Goal: Navigation & Orientation: Find specific page/section

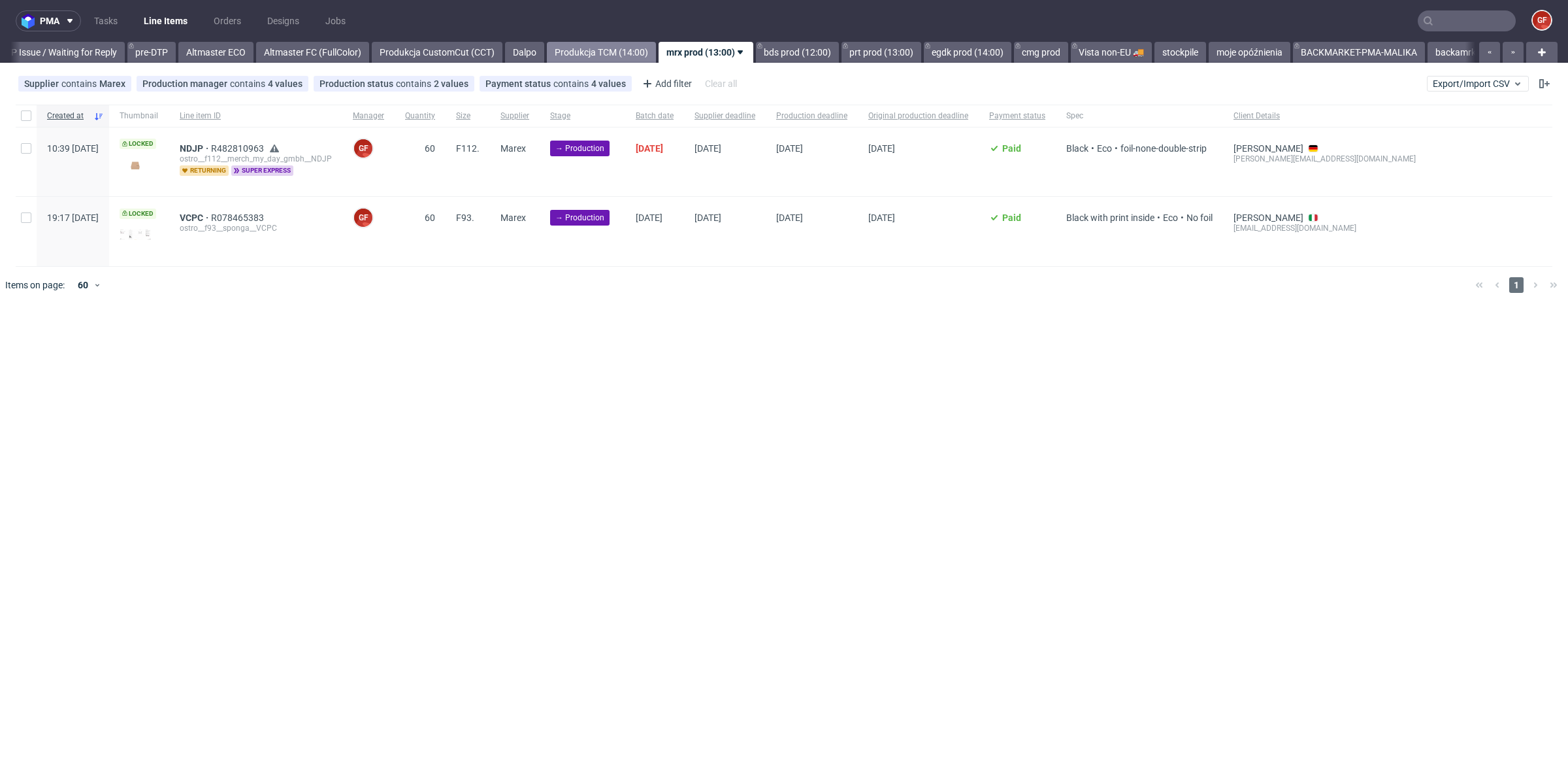
click at [656, 57] on link "Produkcja TCM (14:00)" at bounding box center [602, 52] width 109 height 21
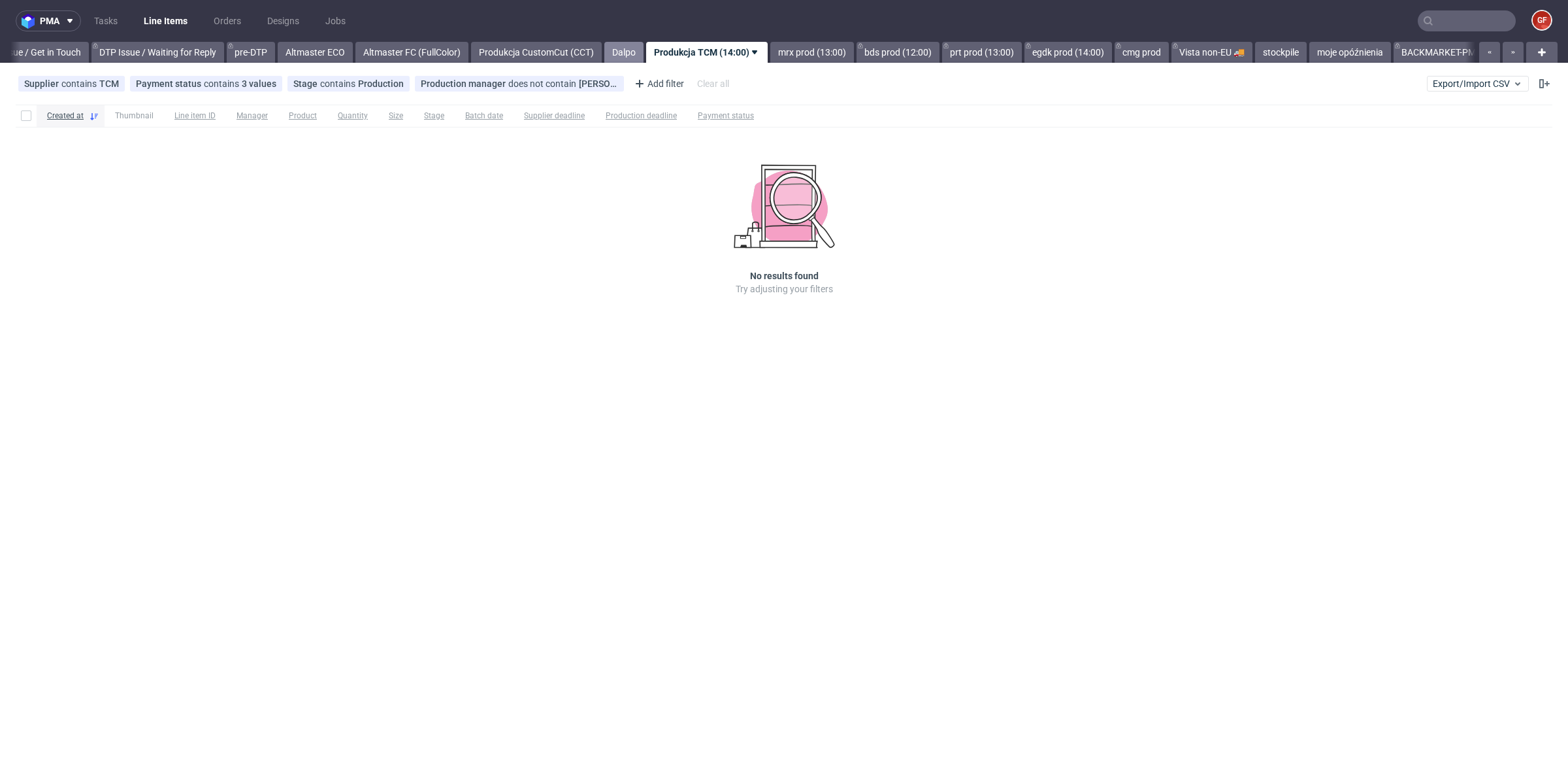
click at [643, 55] on link "Dalpo" at bounding box center [623, 52] width 39 height 21
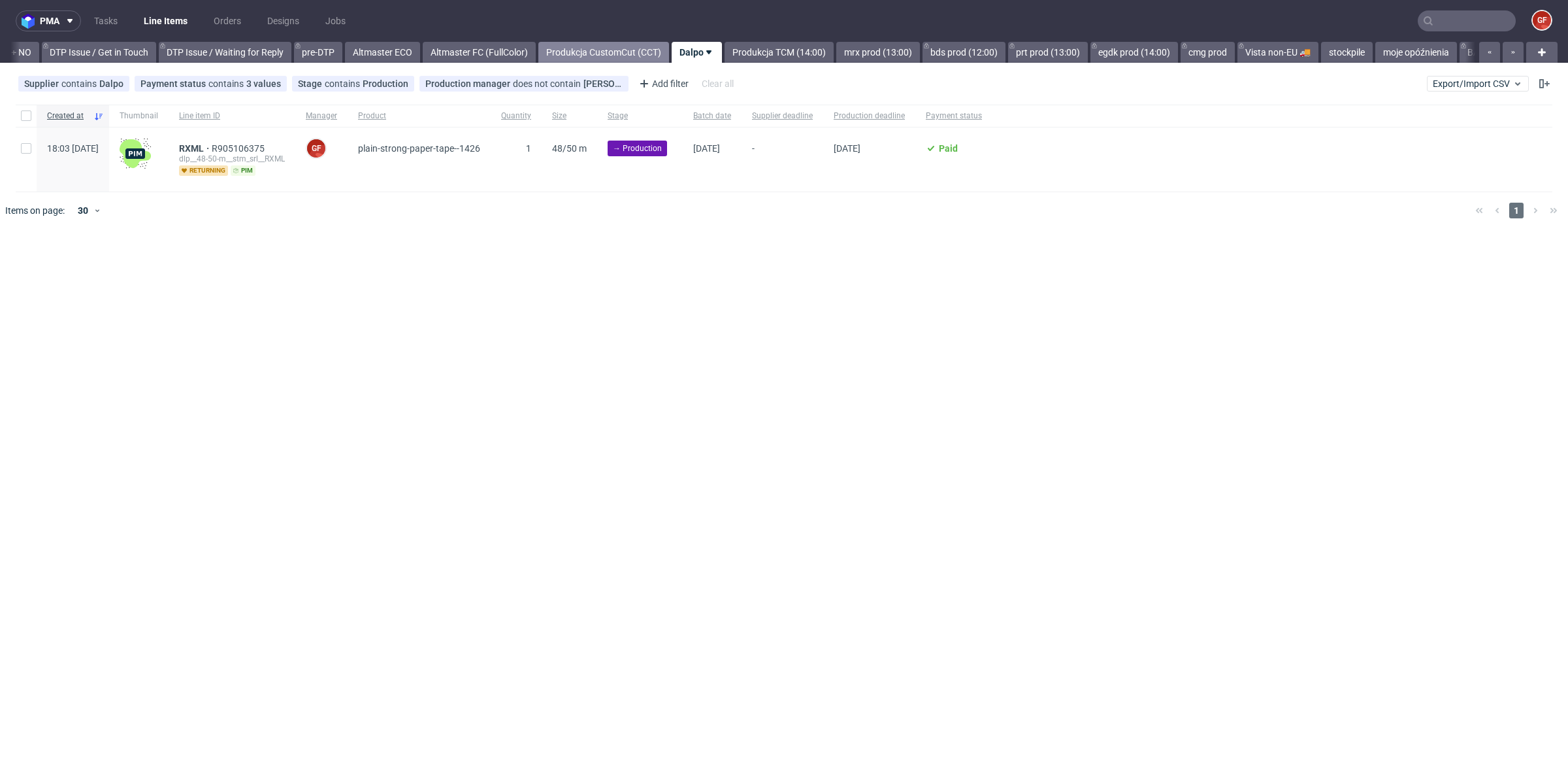
scroll to position [0, 1893]
click at [670, 55] on link "Produkcja CustomCut (CCT)" at bounding box center [613, 52] width 131 height 21
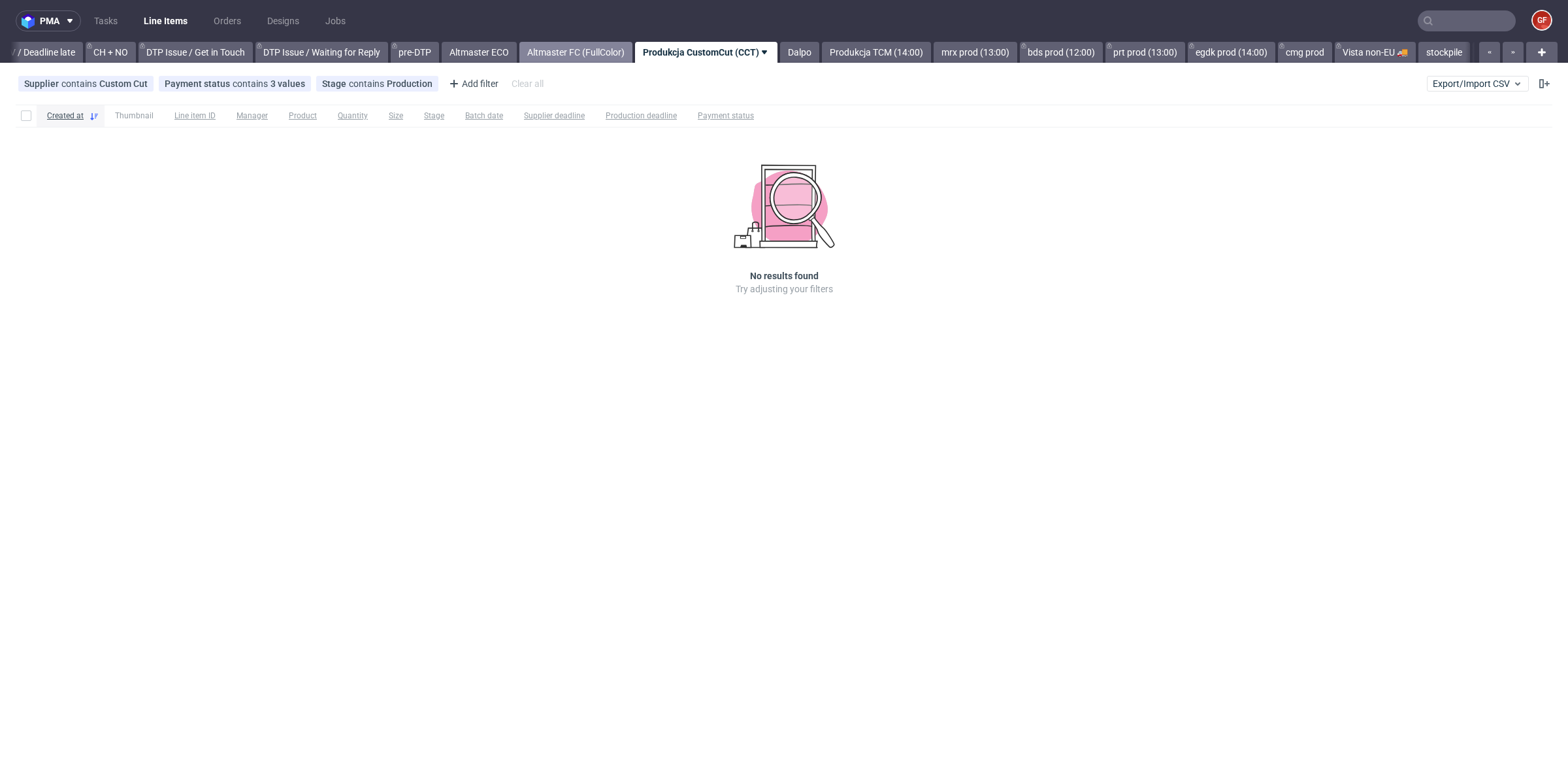
click at [599, 58] on link "Altmaster FC (FullColor)" at bounding box center [576, 52] width 113 height 21
click at [641, 59] on link "Altmaster ECO" at bounding box center [603, 52] width 76 height 21
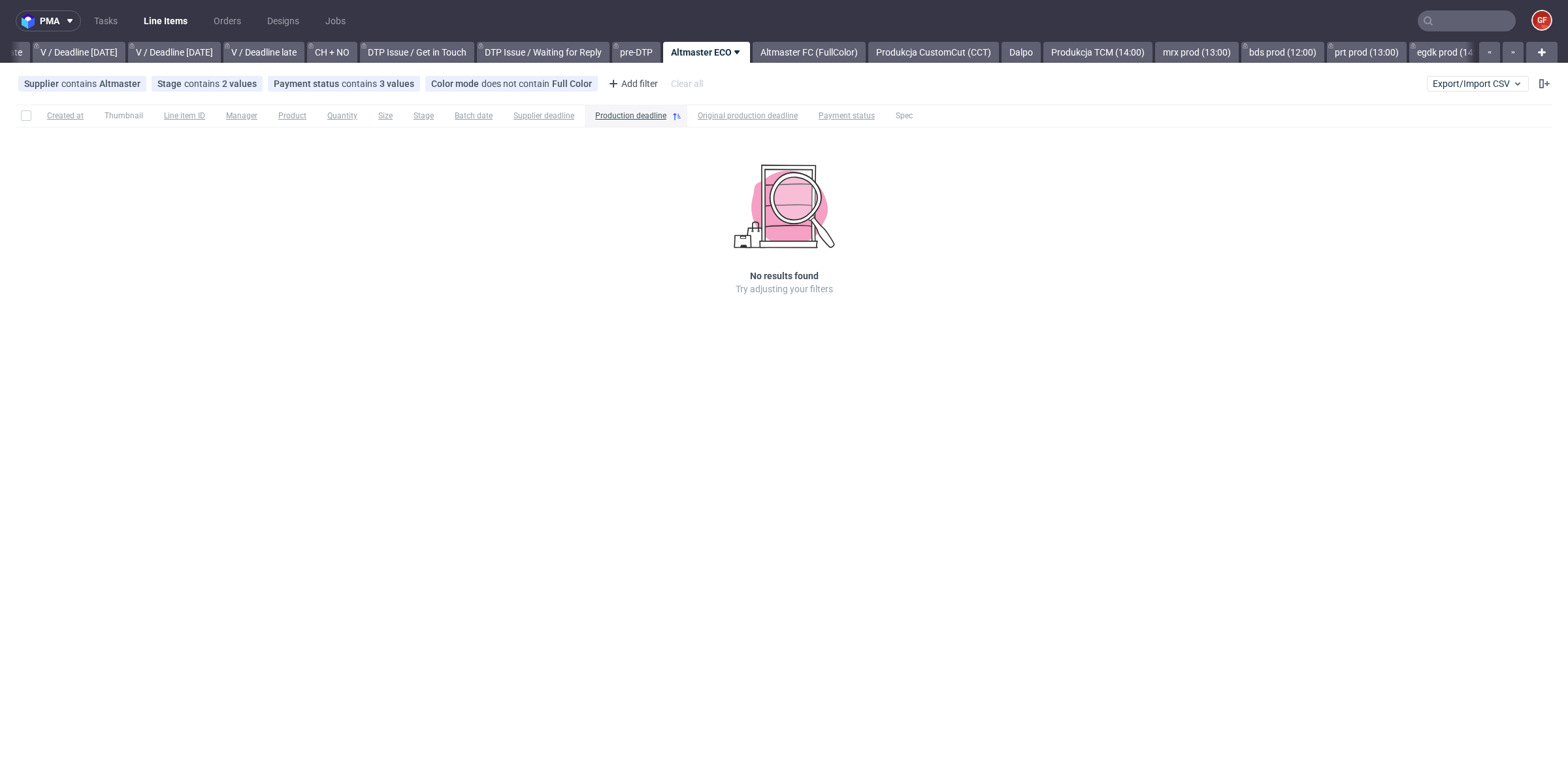
scroll to position [0, 1584]
